Goal: Transaction & Acquisition: Obtain resource

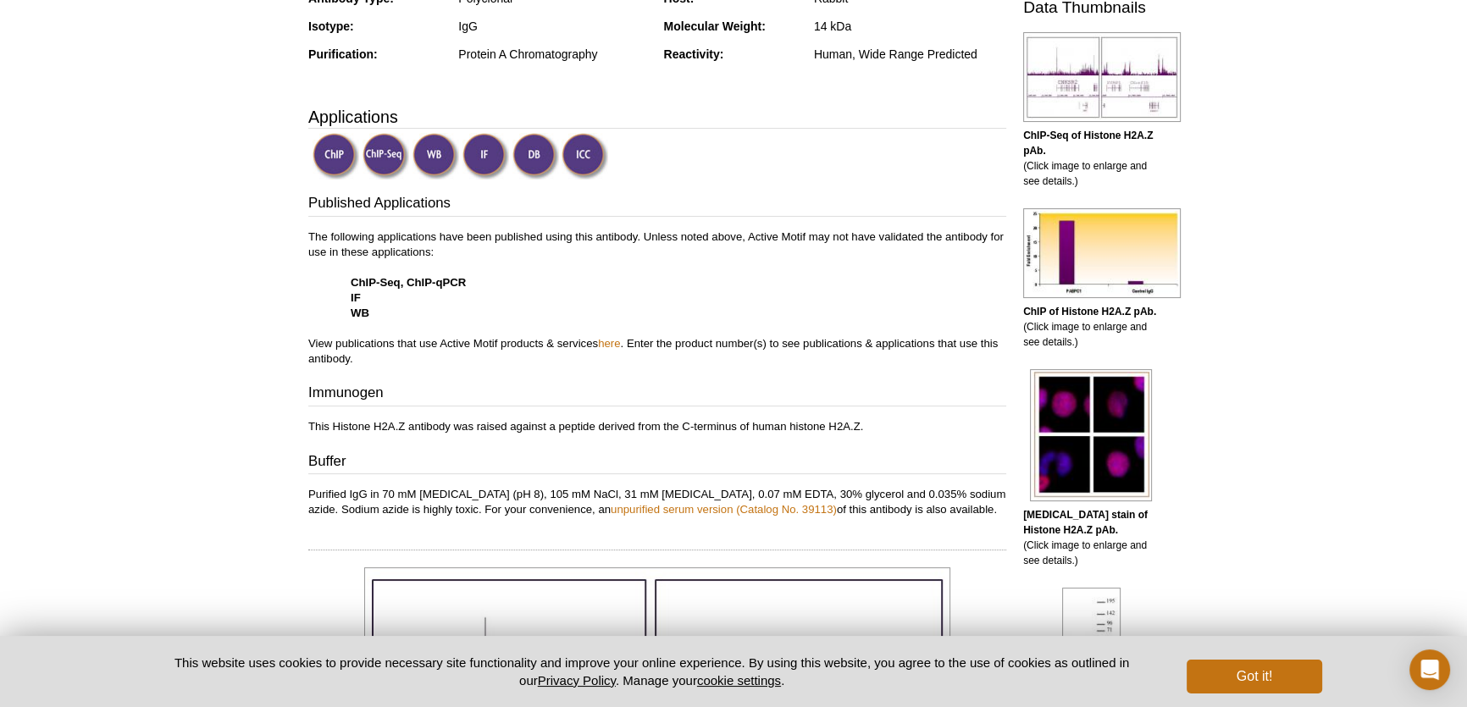
scroll to position [424, 0]
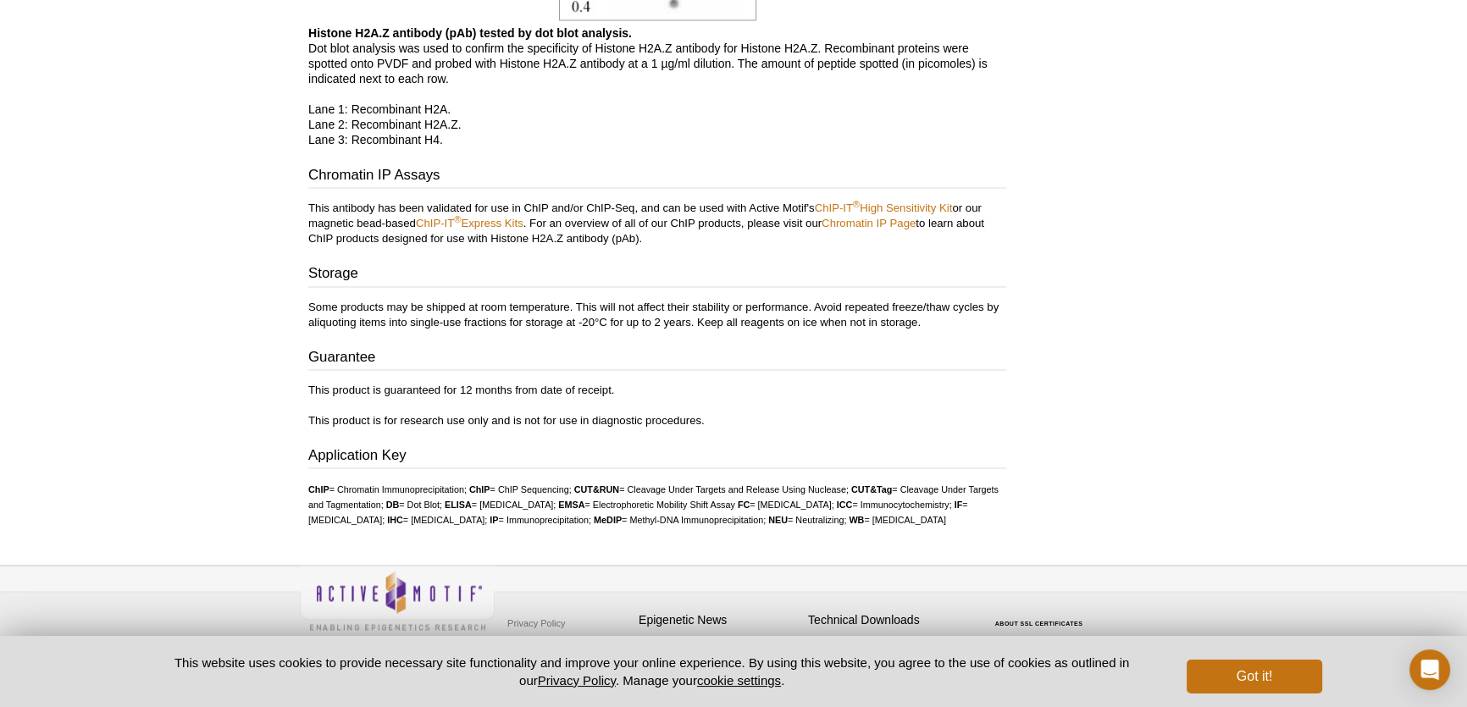
scroll to position [3562, 0]
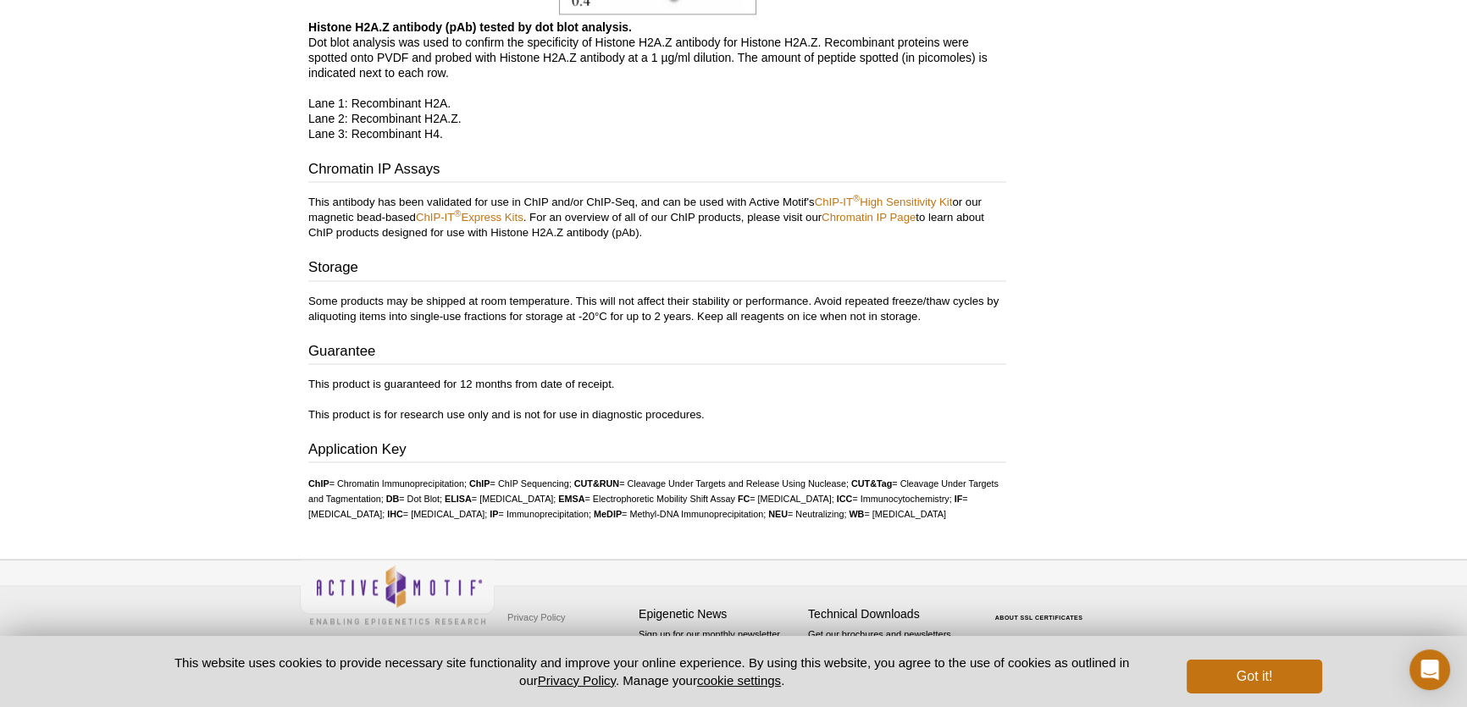
drag, startPoint x: 302, startPoint y: 431, endPoint x: 461, endPoint y: 520, distance: 182.3
click at [461, 520] on ul "ChIP = Chromatin Immunoprecipitation; ChIP = ChIP Sequencing; CUT&RUN = Cleavag…" at bounding box center [657, 498] width 698 height 46
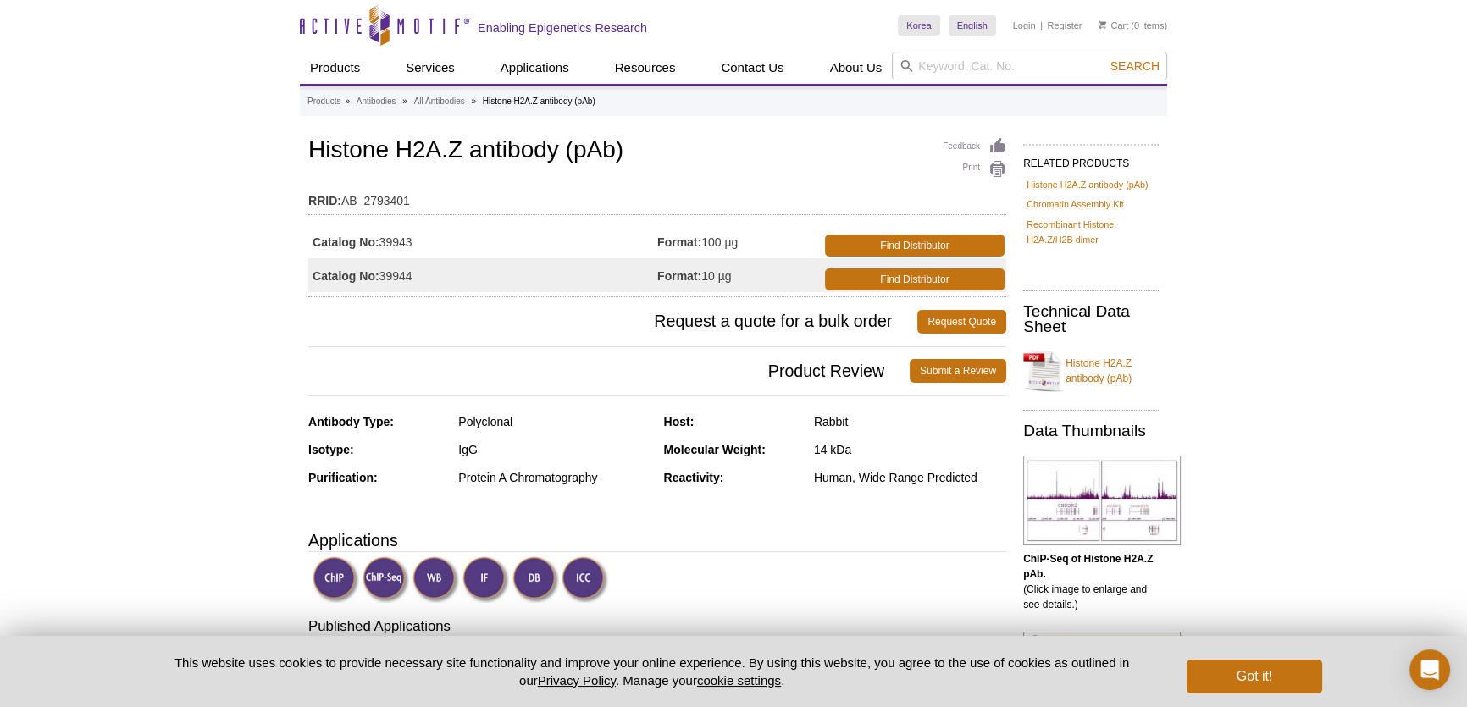
scroll to position [0, 0]
click at [942, 370] on link "Submit a Review" at bounding box center [957, 371] width 97 height 24
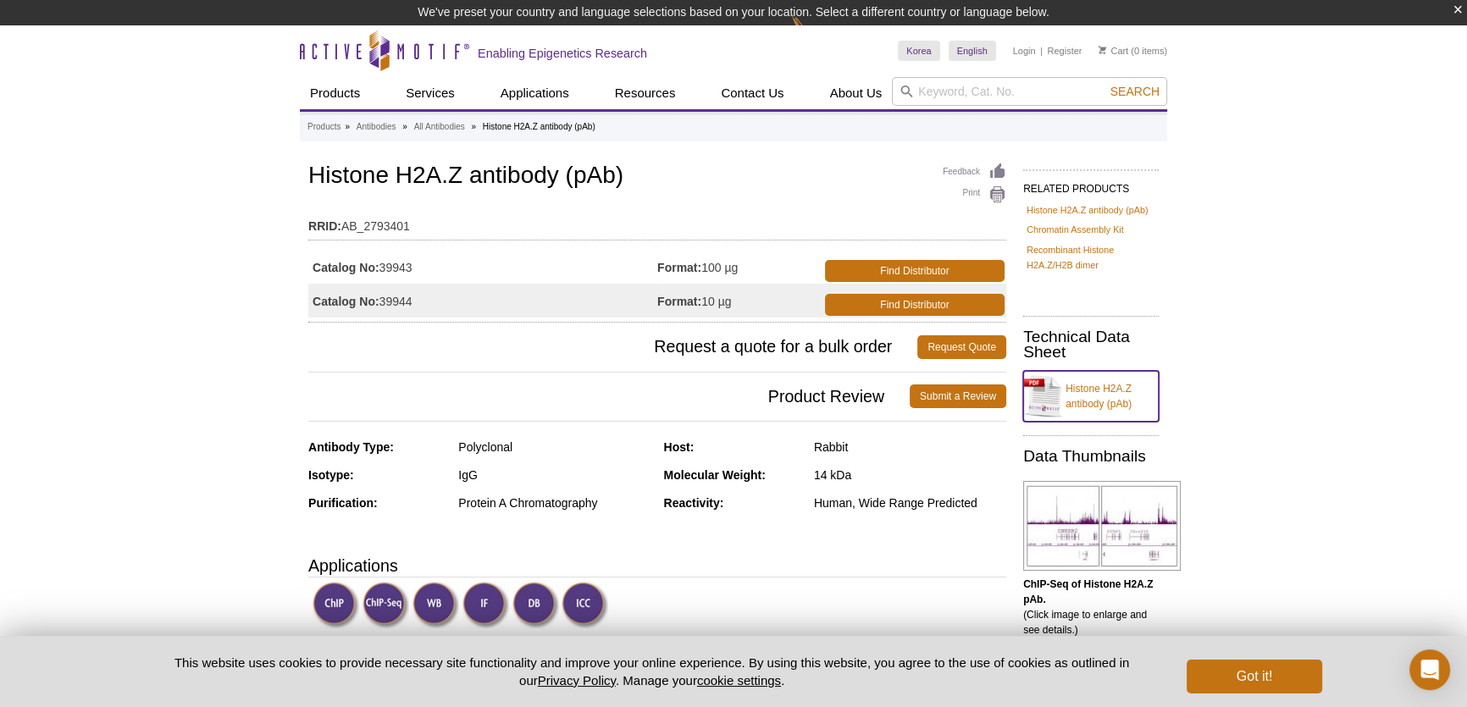
click at [1071, 399] on link "Histone H2A.Z antibody (pAb)" at bounding box center [1090, 396] width 135 height 51
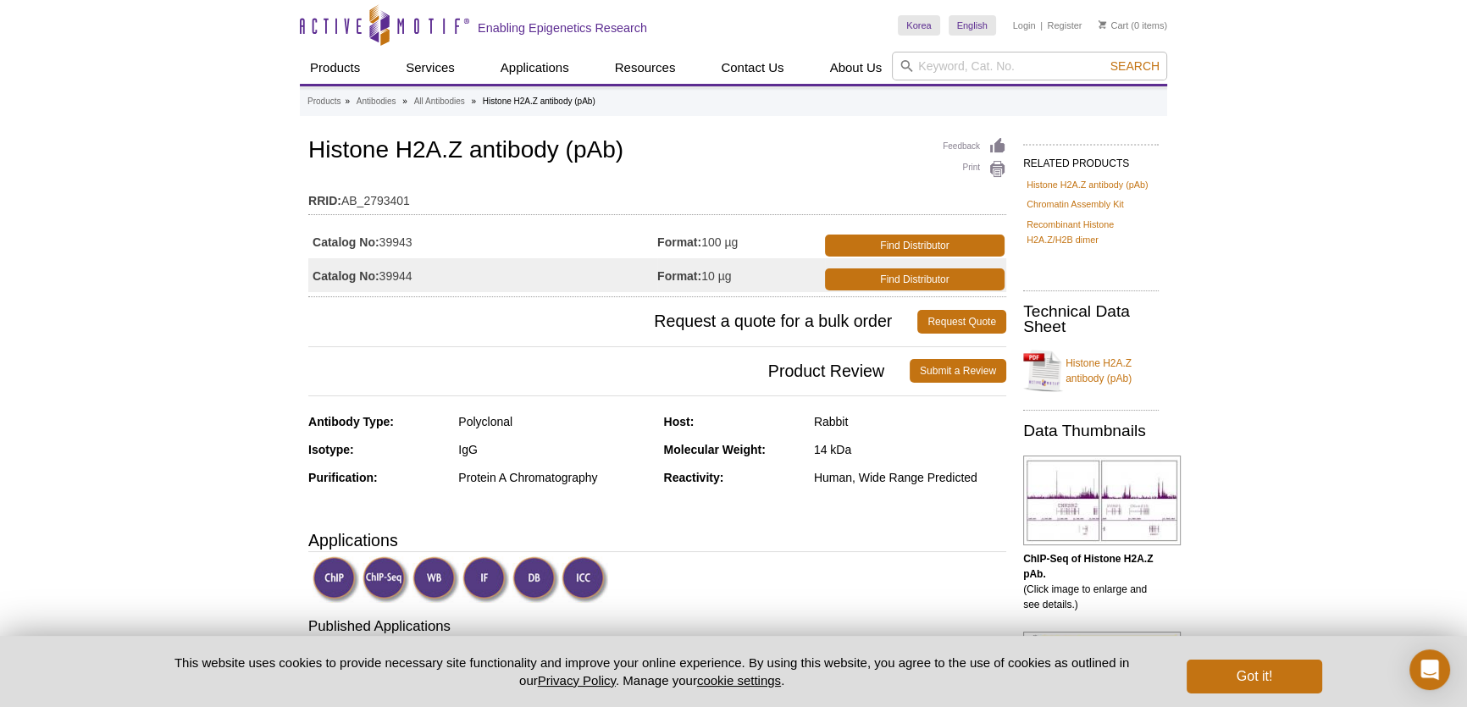
click at [853, 544] on h3 "Applications" at bounding box center [657, 540] width 698 height 25
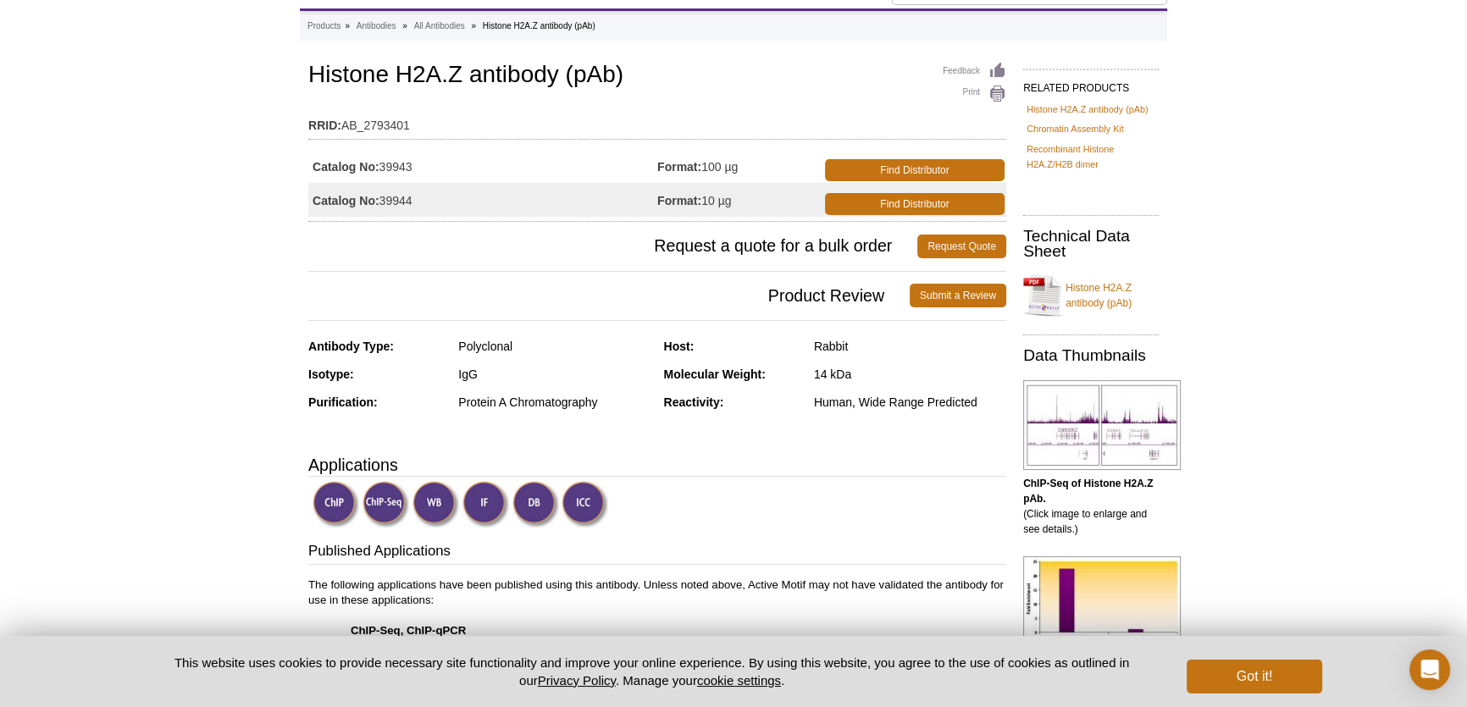
scroll to position [76, 0]
click at [947, 167] on link "Find Distributor" at bounding box center [915, 169] width 180 height 22
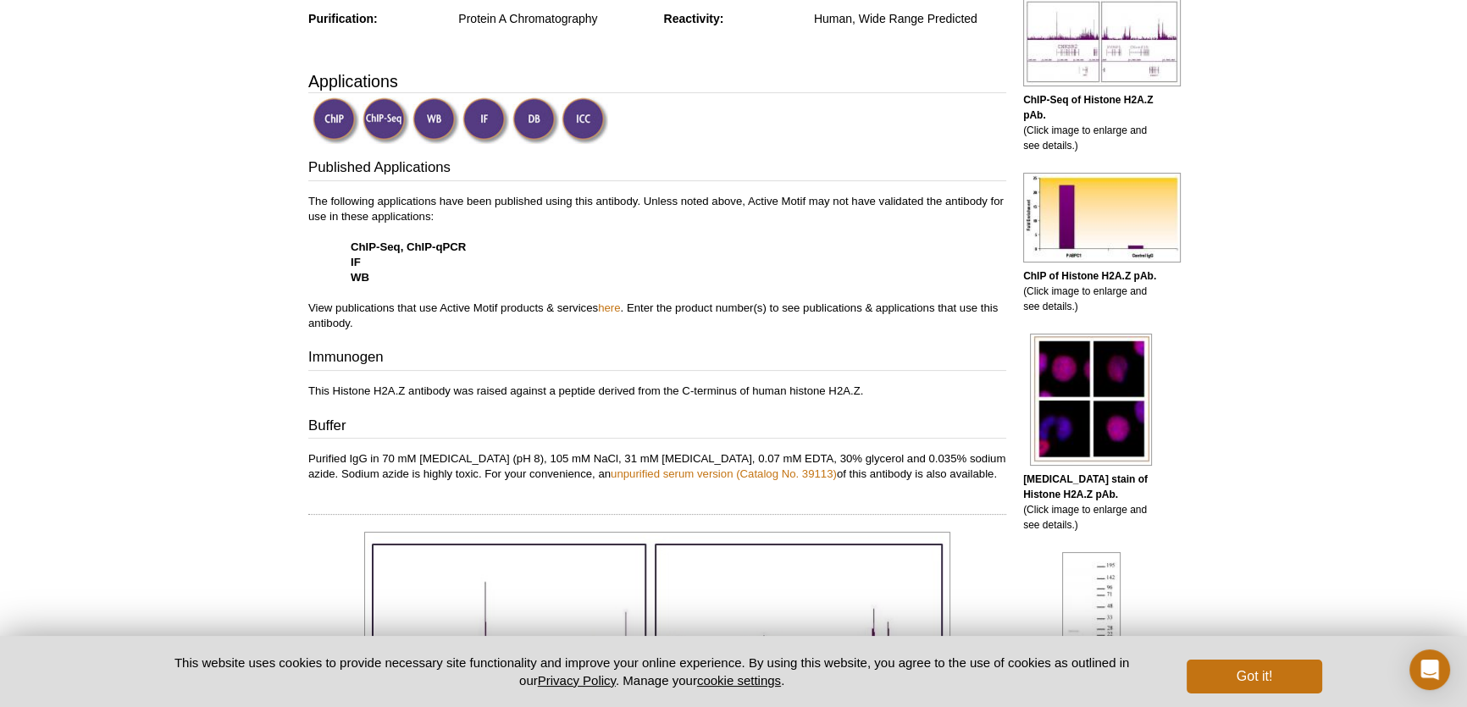
scroll to position [460, 0]
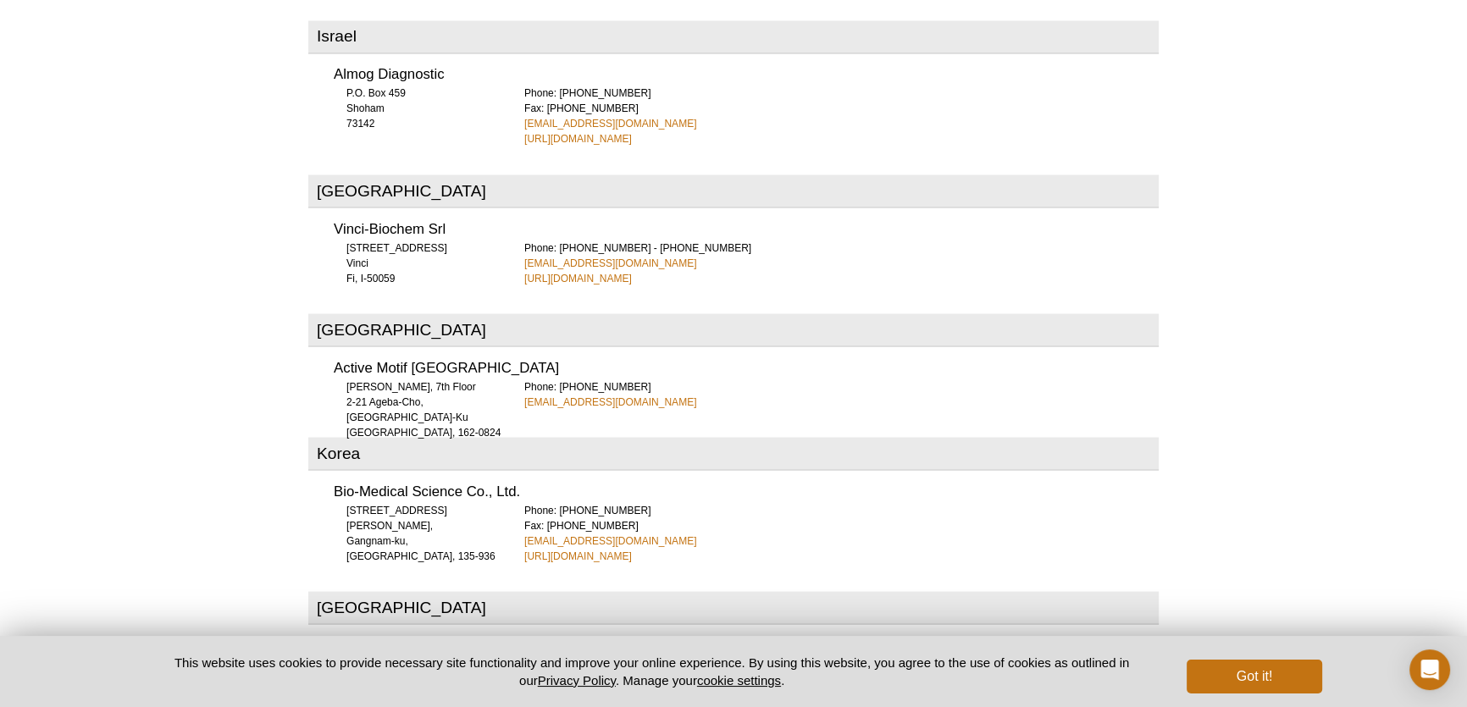
scroll to position [3868, 0]
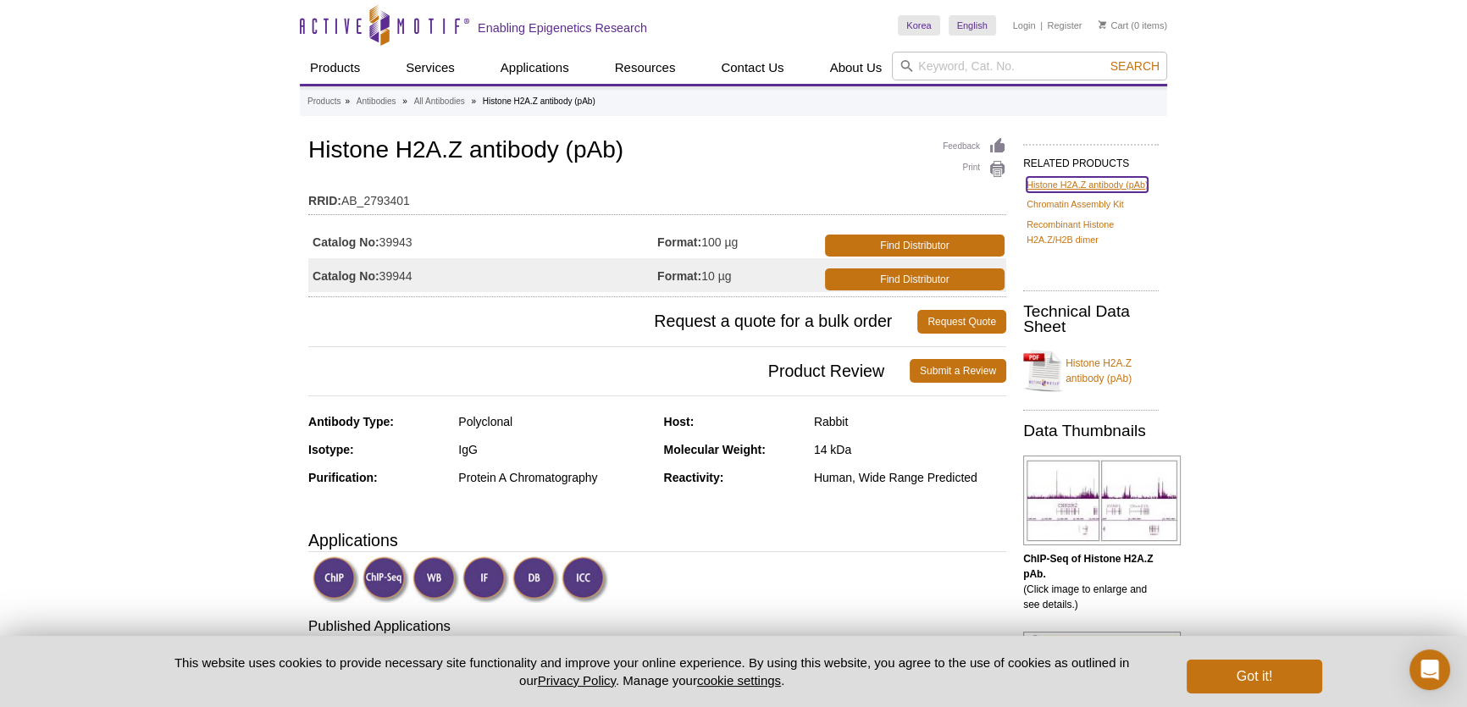
click at [1130, 185] on link "Histone H2A.Z antibody (pAb)" at bounding box center [1086, 184] width 121 height 15
